Goal: Find specific page/section: Find specific page/section

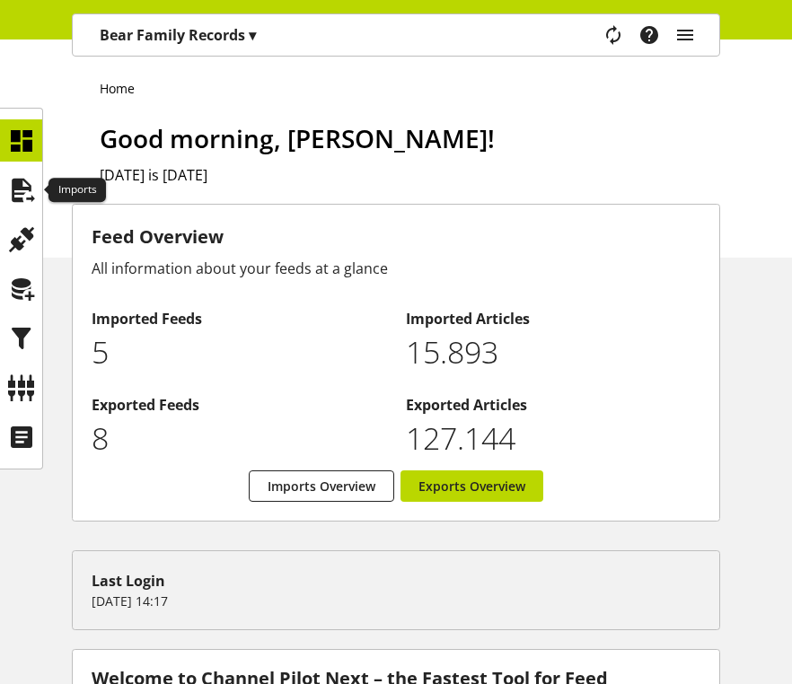
click at [26, 195] on icon at bounding box center [21, 190] width 29 height 36
